Goal: Complete application form

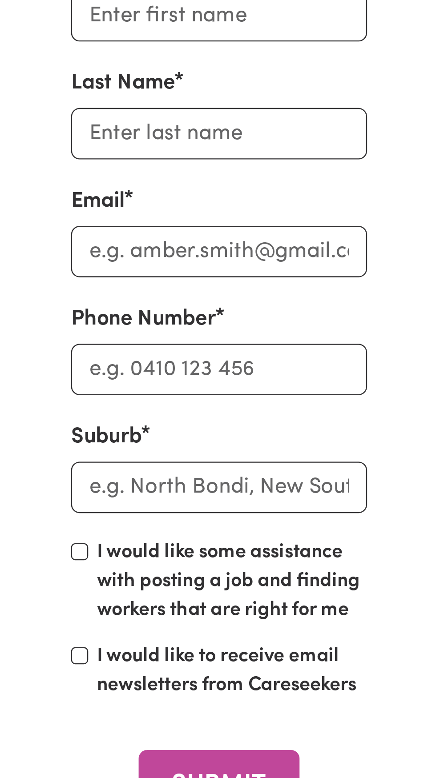
scroll to position [3904, 0]
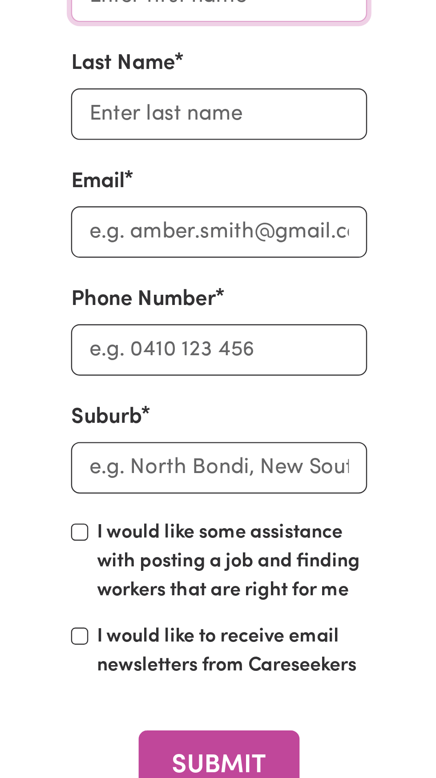
click at [219, 115] on input "First Name" at bounding box center [217, 103] width 123 height 21
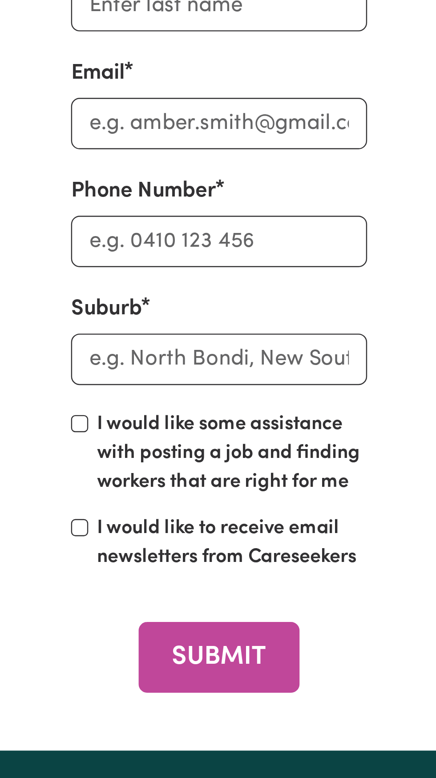
type input "[PERSON_NAME]"
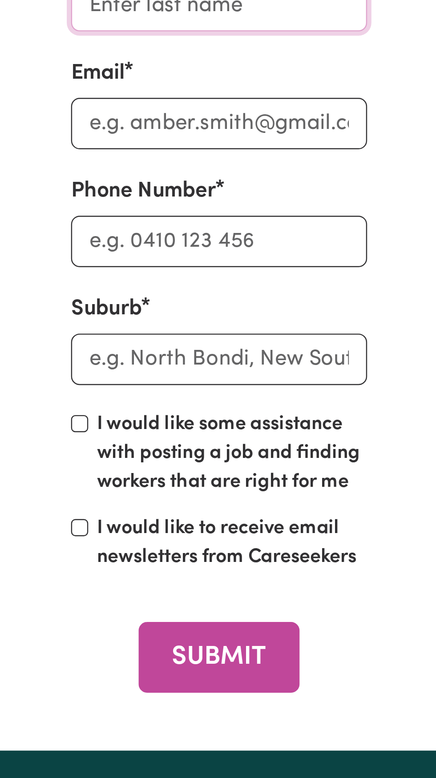
click at [230, 164] on input "Last Name" at bounding box center [217, 152] width 123 height 21
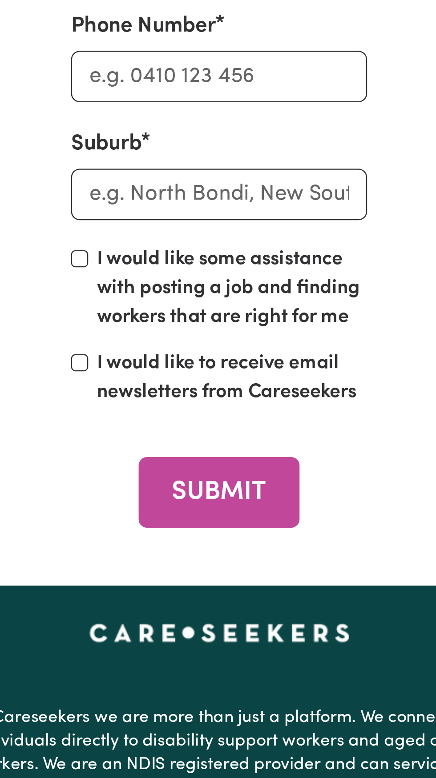
type input "Wani"
click at [244, 212] on input "Email" at bounding box center [217, 201] width 123 height 21
type input "[EMAIL_ADDRESS][DOMAIN_NAME]"
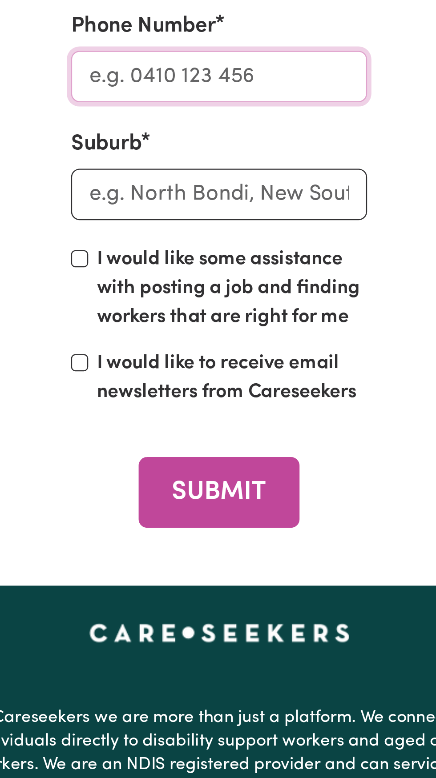
click at [244, 261] on input "Phone Number" at bounding box center [217, 250] width 123 height 21
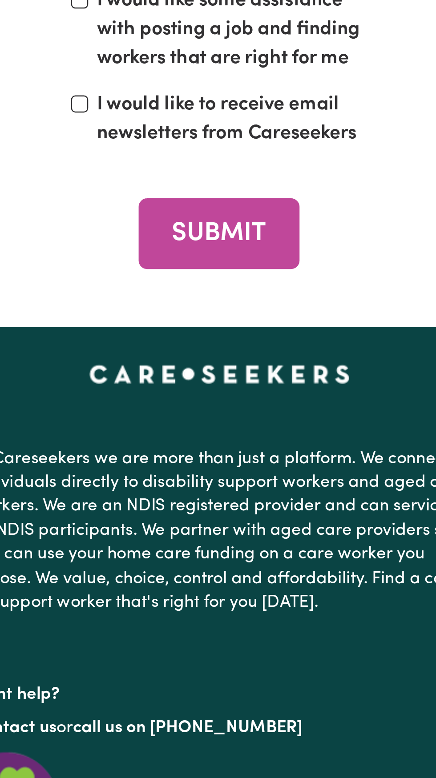
type input "0401162463"
click at [245, 310] on input "text" at bounding box center [217, 299] width 123 height 21
type input "Log"
type input "[PERSON_NAME][GEOGRAPHIC_DATA], 3475"
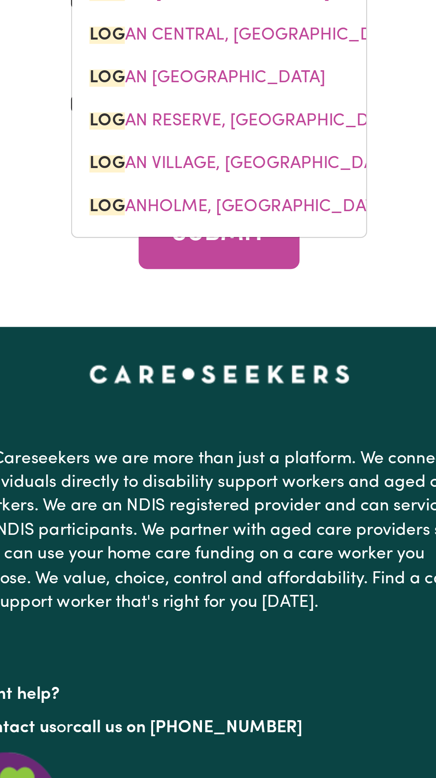
type input "Loga"
type input "[PERSON_NAME][GEOGRAPHIC_DATA], 3475"
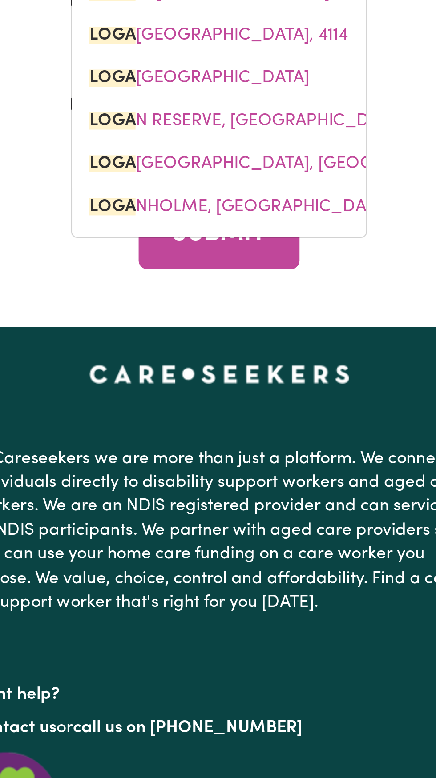
type input "[PERSON_NAME]"
type input "[PERSON_NAME][GEOGRAPHIC_DATA], 3475"
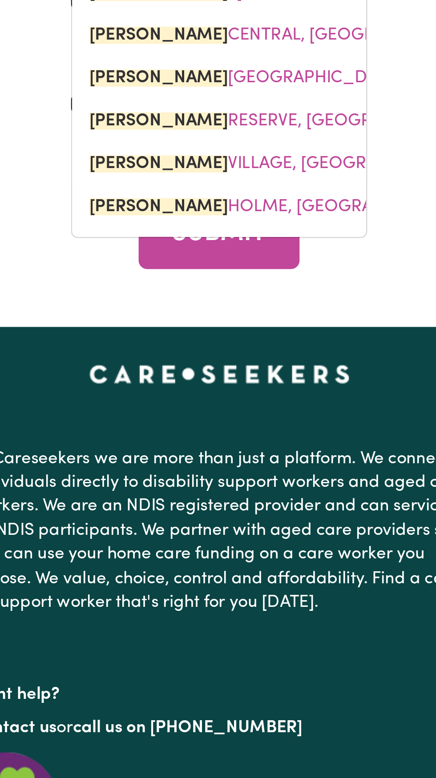
type input "Loganl"
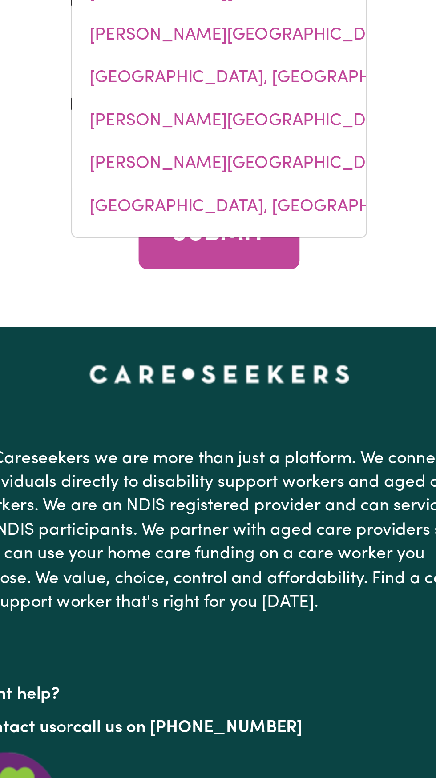
type input "LoganlEA, [GEOGRAPHIC_DATA], 4131"
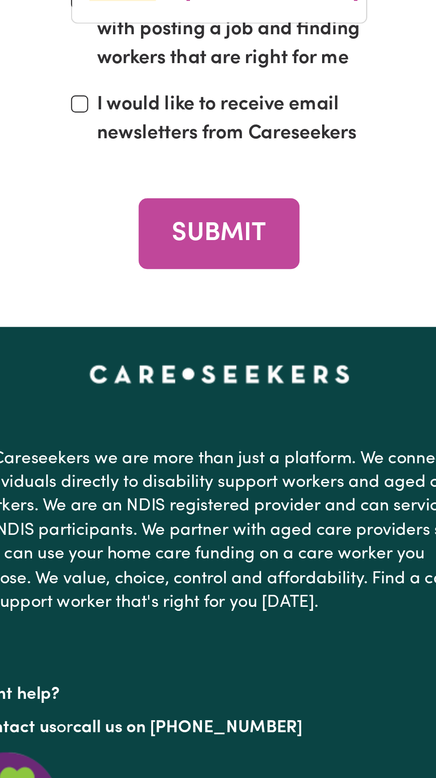
type input "Loganle"
type input "LoganleA, [GEOGRAPHIC_DATA], 4131"
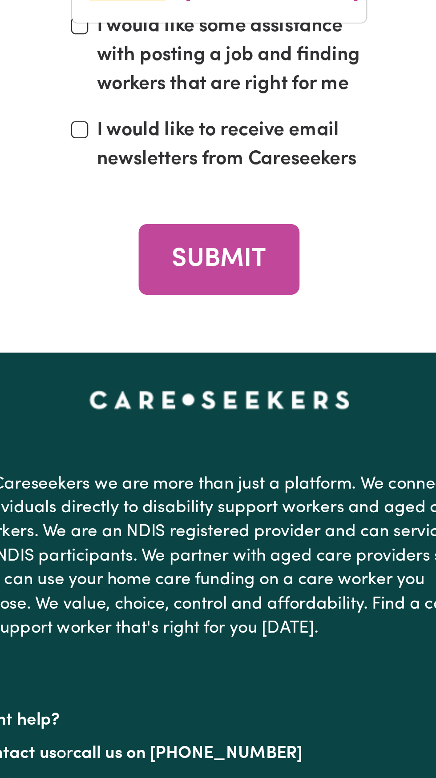
type input "Loganlea"
type input "[GEOGRAPHIC_DATA], [GEOGRAPHIC_DATA], 4131"
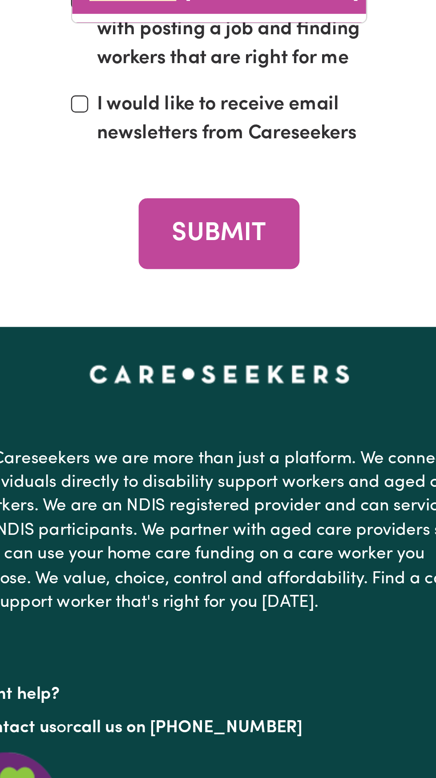
click at [245, 327] on span "[GEOGRAPHIC_DATA] , [GEOGRAPHIC_DATA], 4131" at bounding box center [228, 323] width 128 height 7
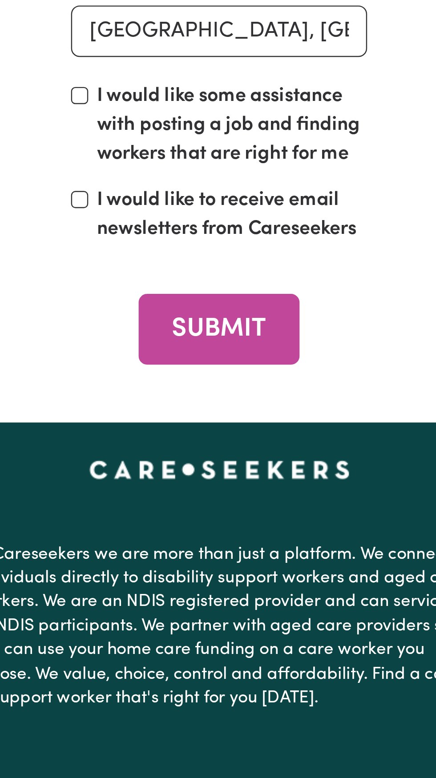
click at [249, 261] on input "0401162463" at bounding box center [217, 250] width 123 height 21
type input "0"
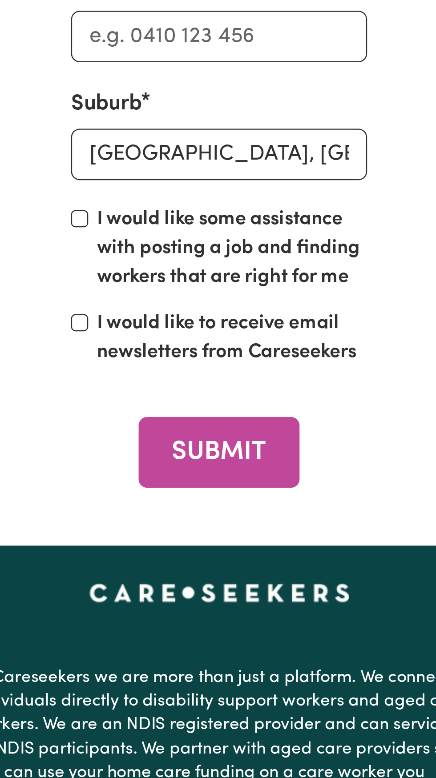
click at [269, 212] on input "[EMAIL_ADDRESS][DOMAIN_NAME]" at bounding box center [217, 201] width 123 height 21
type input "simonwani@h"
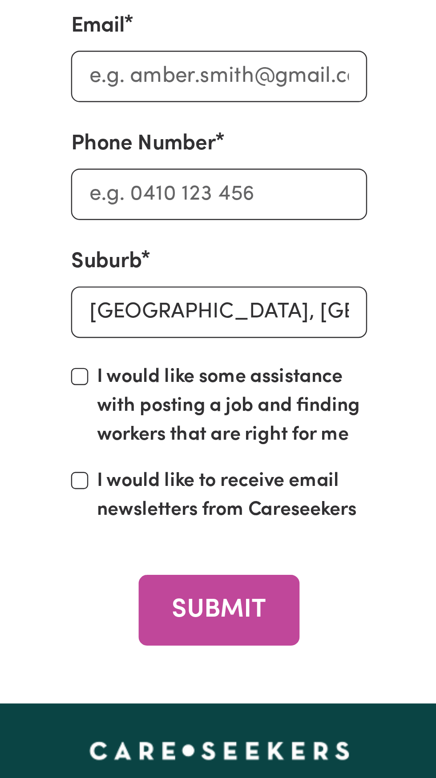
click at [232, 164] on input "Wani" at bounding box center [217, 152] width 123 height 21
type input "W"
